Goal: Ask a question

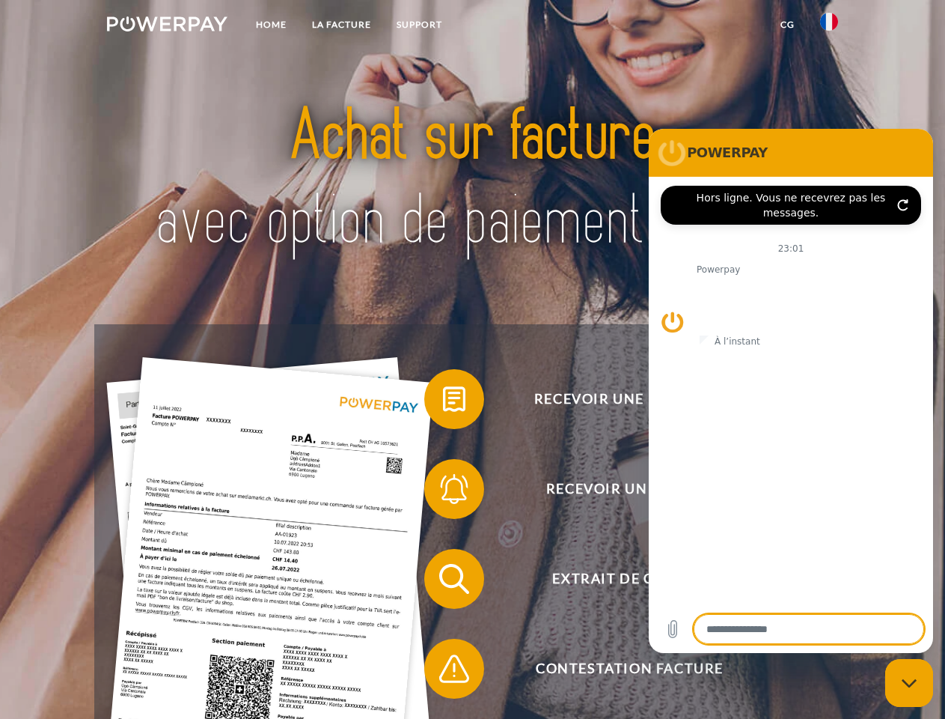
click at [167, 26] on img at bounding box center [167, 23] width 121 height 15
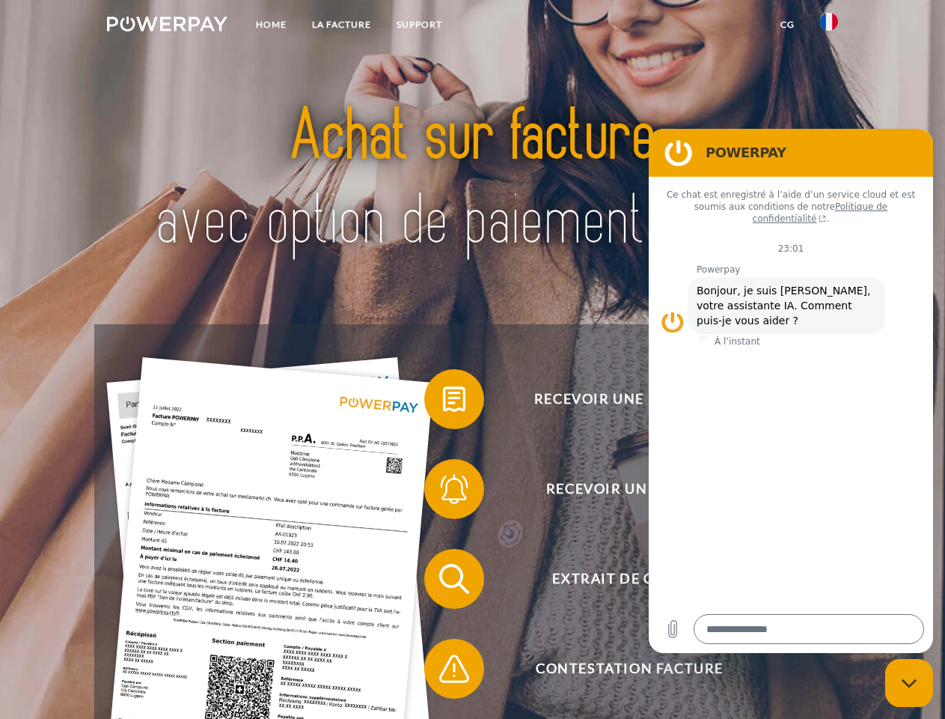
click at [829, 26] on img at bounding box center [829, 22] width 18 height 18
click at [787, 25] on link "CG" at bounding box center [788, 24] width 40 height 27
click at [443, 402] on span at bounding box center [431, 399] width 75 height 75
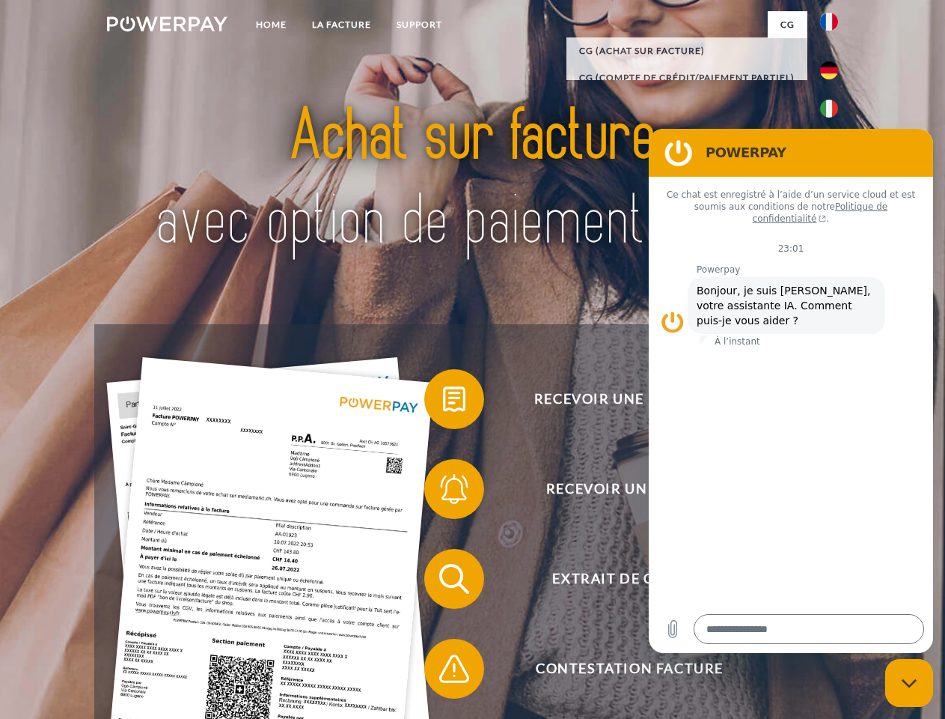
click at [443, 492] on span at bounding box center [431, 488] width 75 height 75
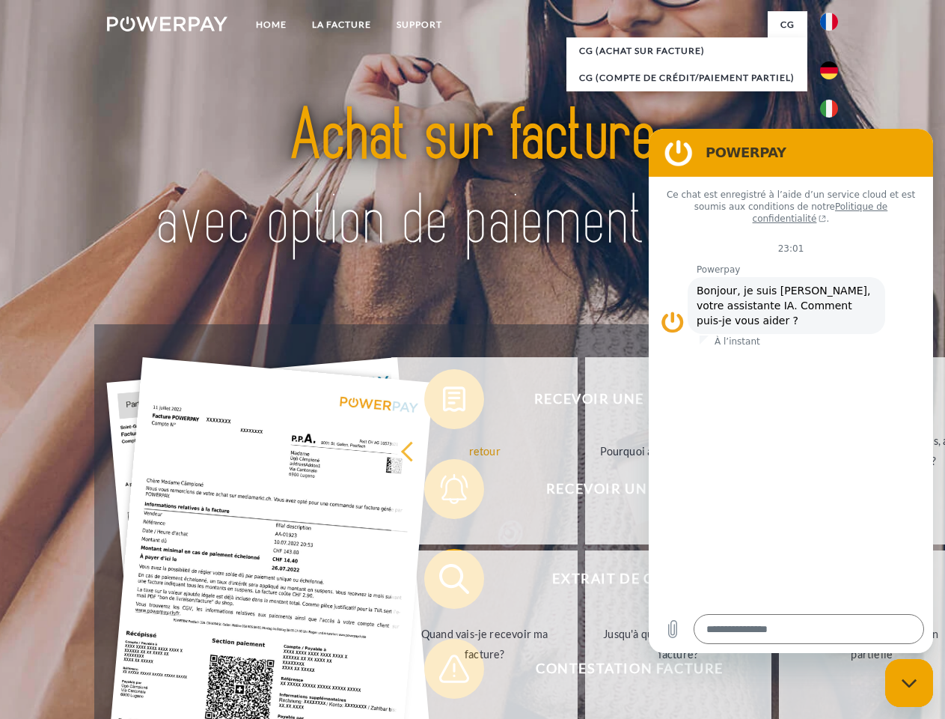
click at [585, 582] on link "Jusqu'à quand dois-je payer ma facture?" at bounding box center [678, 643] width 186 height 187
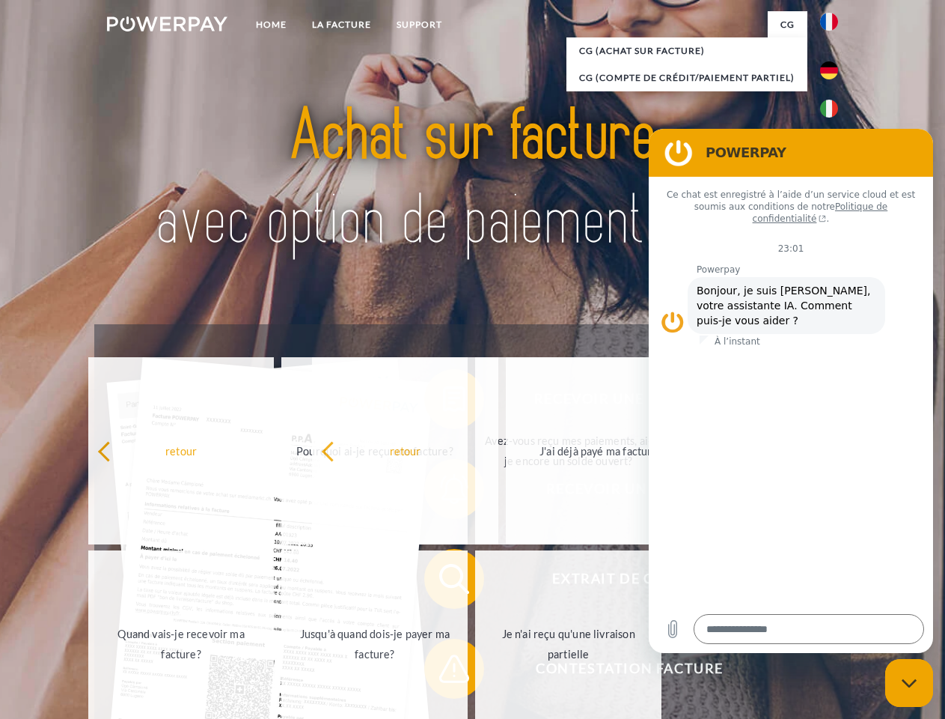
click at [443, 671] on span at bounding box center [431, 668] width 75 height 75
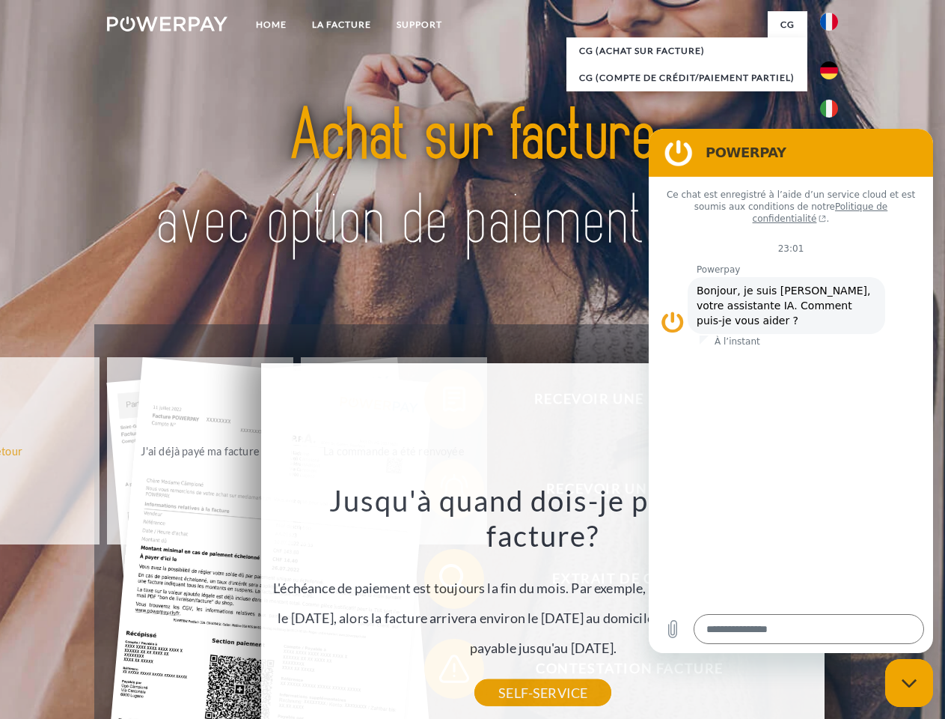
click at [909, 683] on icon "Fermer la fenêtre de messagerie" at bounding box center [910, 683] width 16 height 10
type textarea "*"
